Goal: Obtain resource: Obtain resource

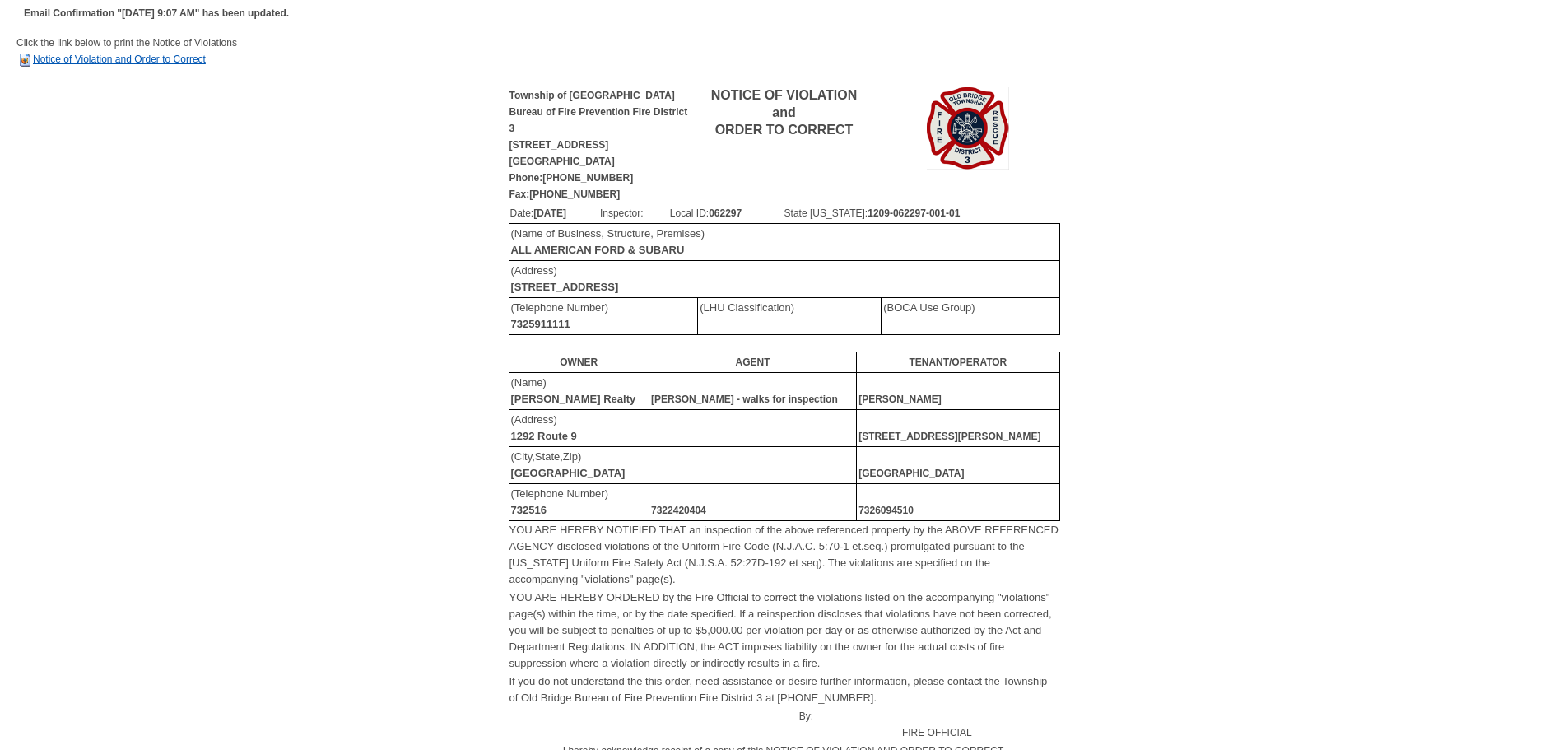
click at [176, 60] on link "Notice of Violation and Order to Correct" at bounding box center [111, 59] width 190 height 12
click at [155, 65] on td "Click the link below to print the Notice of Violations Notice of Violation and …" at bounding box center [784, 59] width 1535 height 50
click at [155, 63] on link "Notice of Violation and Order to Correct" at bounding box center [111, 59] width 190 height 12
click at [159, 64] on link "Notice of Violation and Order to Correct" at bounding box center [111, 59] width 190 height 12
click at [122, 59] on link "Notice of Violation and Order to Correct" at bounding box center [111, 59] width 190 height 12
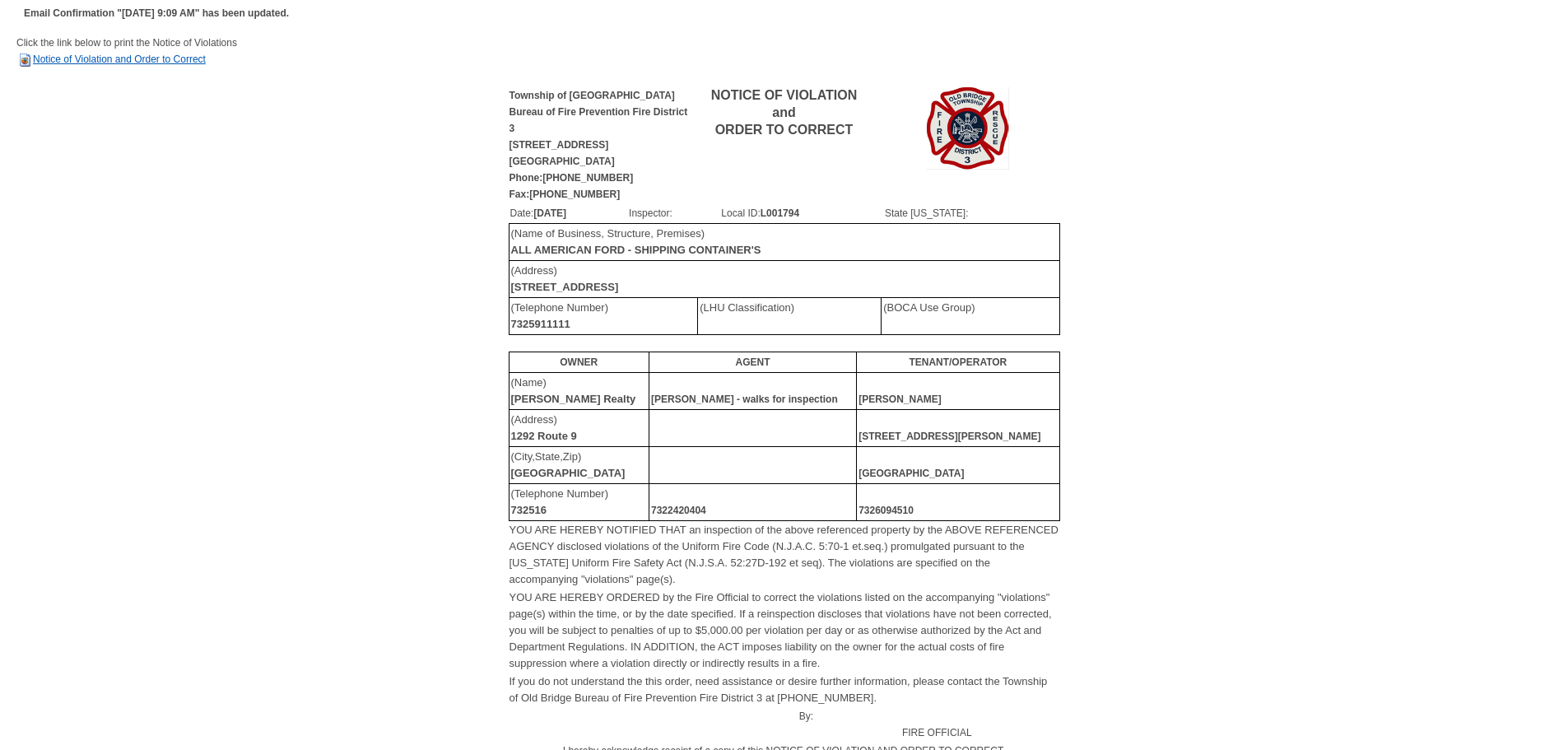
click at [142, 57] on link "Notice of Violation and Order to Correct" at bounding box center [111, 59] width 190 height 12
click at [180, 59] on link "Notice of Violation and Order to Correct" at bounding box center [111, 59] width 190 height 12
click at [170, 66] on td "Click the link below to print the Notice of Violations Notice of Violation and …" at bounding box center [784, 59] width 1535 height 50
click at [168, 61] on link "Notice of Violation and Order to Correct" at bounding box center [111, 59] width 190 height 12
click at [162, 57] on link "Notice of Violation and Order to Correct" at bounding box center [111, 59] width 190 height 12
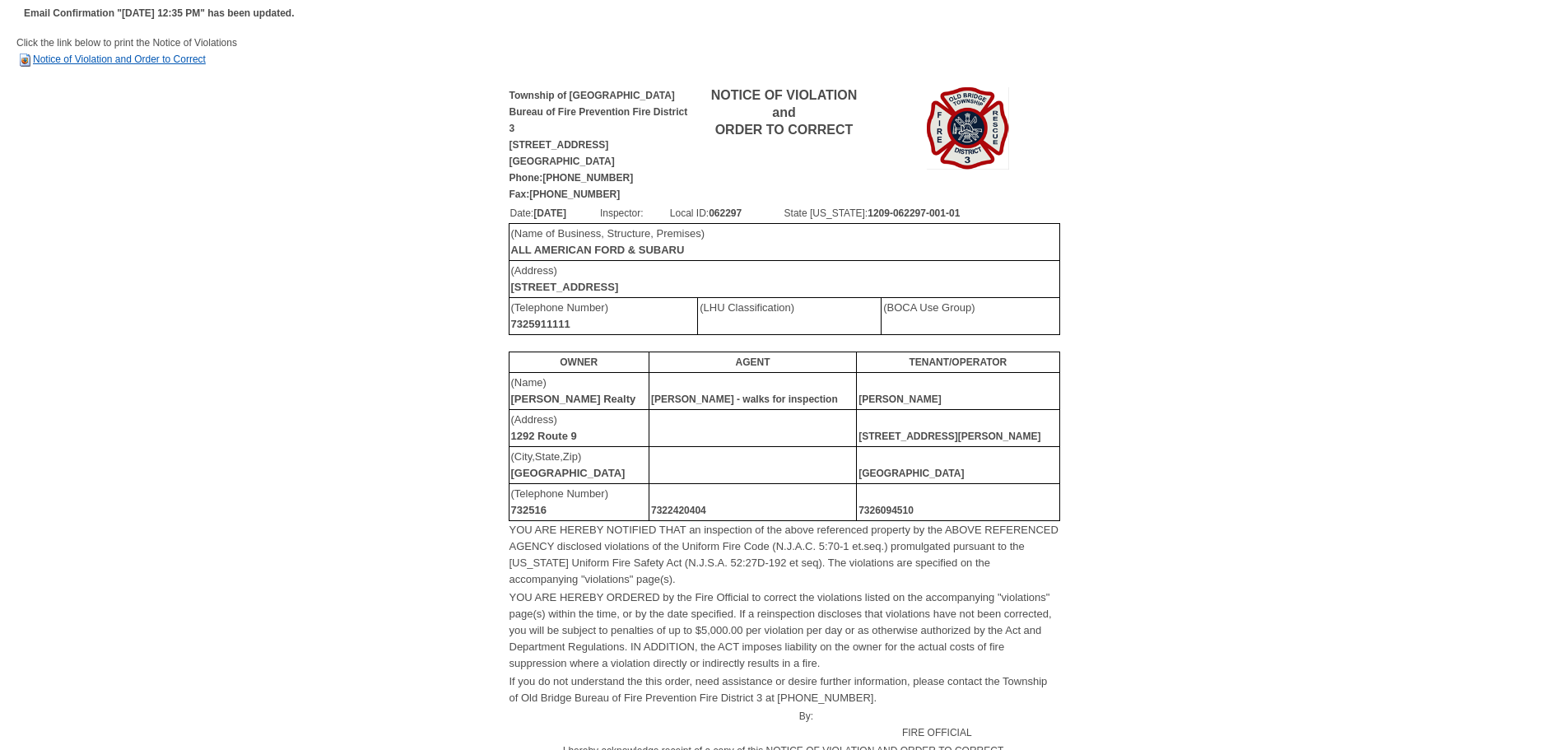
click at [90, 59] on link "Notice of Violation and Order to Correct" at bounding box center [111, 59] width 190 height 12
